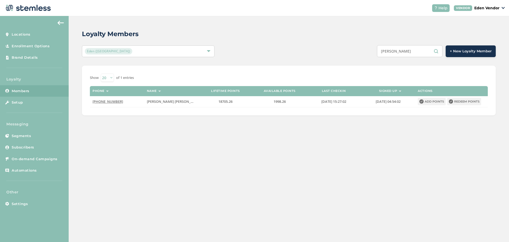
drag, startPoint x: 418, startPoint y: 51, endPoint x: 348, endPoint y: 59, distance: 70.7
click at [348, 59] on div "Loyalty Members Eden (Okmulgee) [PERSON_NAME] + New Loyalty Member Show 20 50 1…" at bounding box center [289, 72] width 440 height 112
drag, startPoint x: 408, startPoint y: 51, endPoint x: 352, endPoint y: 47, distance: 56.6
click at [352, 47] on div "BROOKEL + New Loyalty Member" at bounding box center [375, 51] width 241 height 12
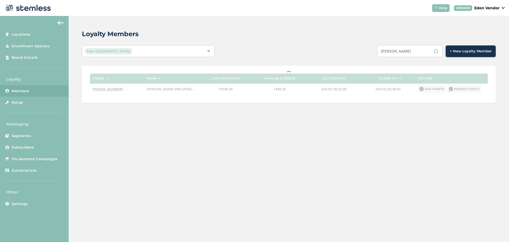
type input "[PERSON_NAME] [PERSON_NAME]"
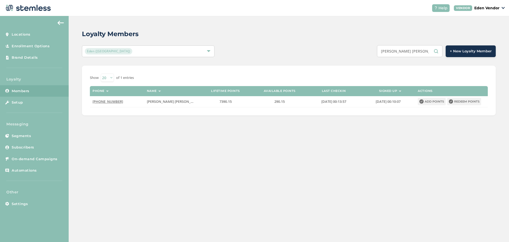
drag, startPoint x: 426, startPoint y: 51, endPoint x: 379, endPoint y: 53, distance: 47.5
click at [379, 53] on div "[PERSON_NAME] [PERSON_NAME] + New Loyalty Member" at bounding box center [375, 51] width 241 height 12
type input "BROOKEL"
click at [243, 102] on label "14149.29" at bounding box center [225, 101] width 49 height 5
click at [454, 103] on button "Redeem points" at bounding box center [464, 101] width 34 height 7
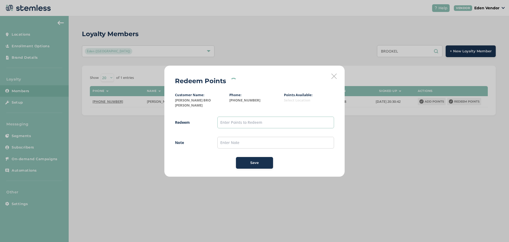
click at [243, 123] on input "text" at bounding box center [275, 122] width 117 height 12
type input "1300"
click at [295, 140] on input "text" at bounding box center [275, 143] width 117 height 12
type input "[DATE]"
click at [250, 161] on div "Save" at bounding box center [254, 162] width 29 height 5
